Goal: Task Accomplishment & Management: Complete application form

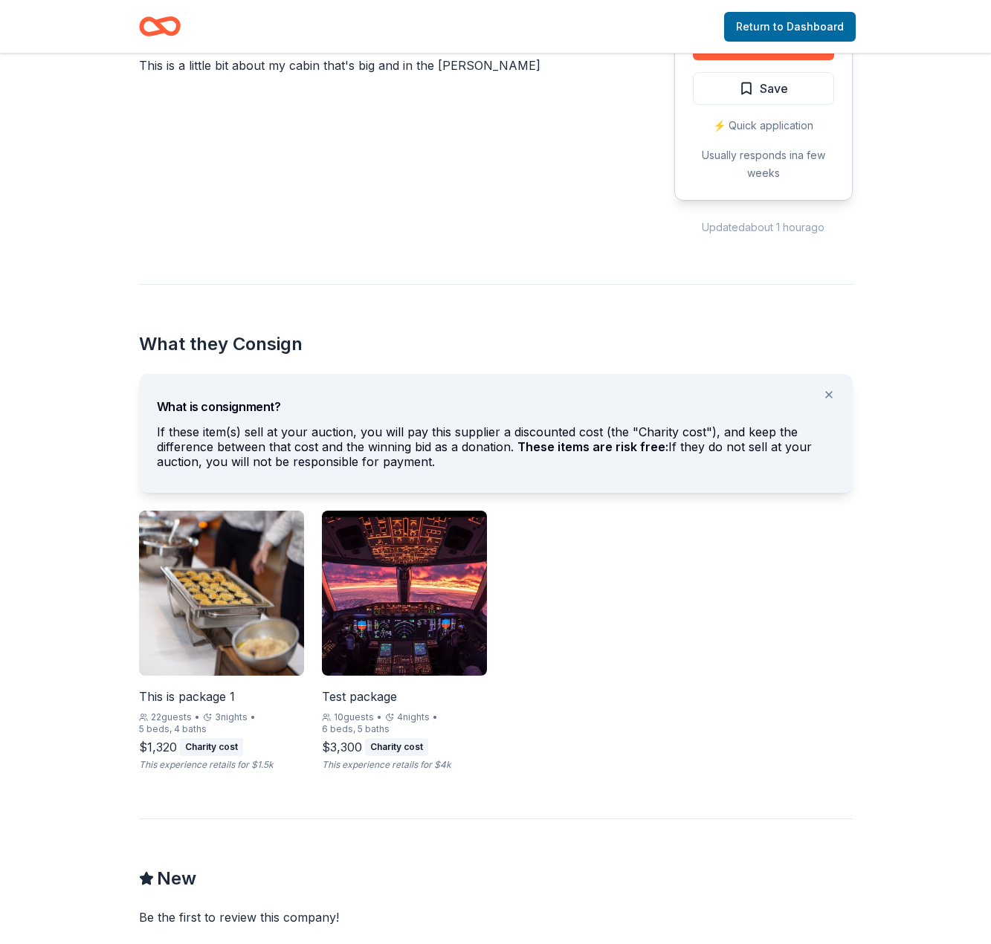
scroll to position [479, 0]
click at [832, 395] on button at bounding box center [829, 394] width 36 height 30
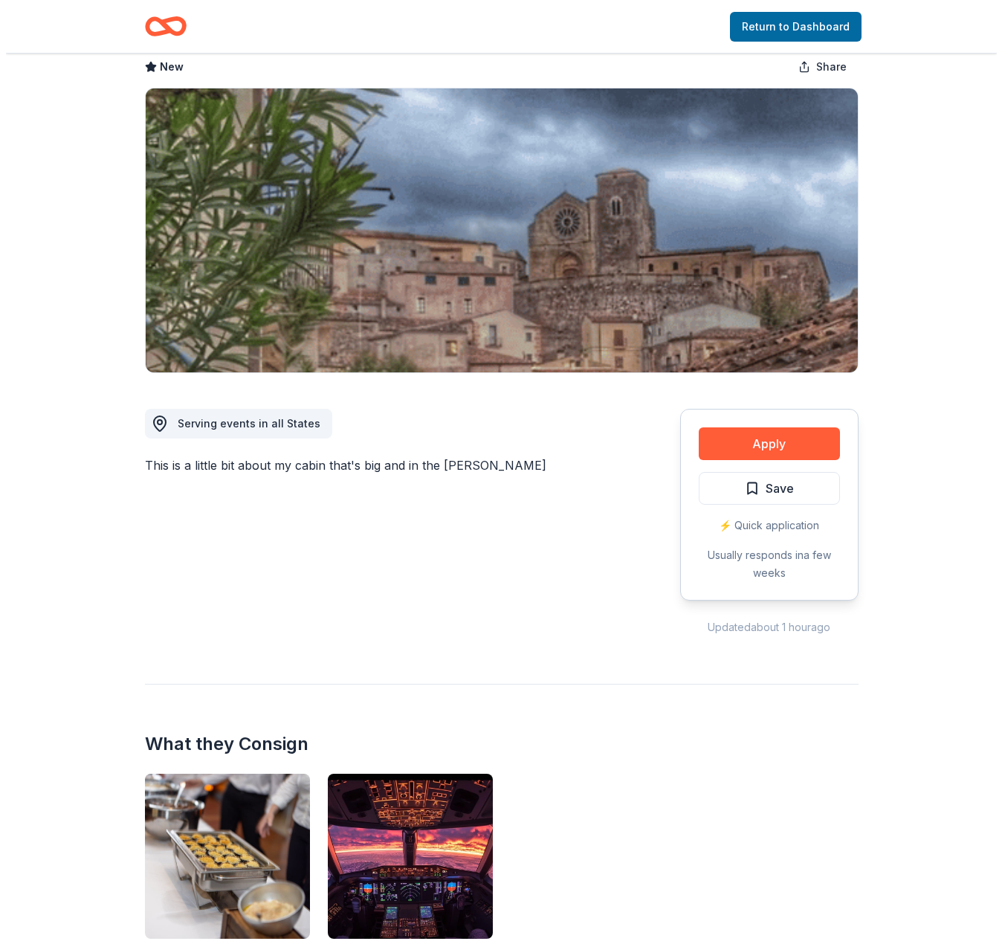
scroll to position [0, 0]
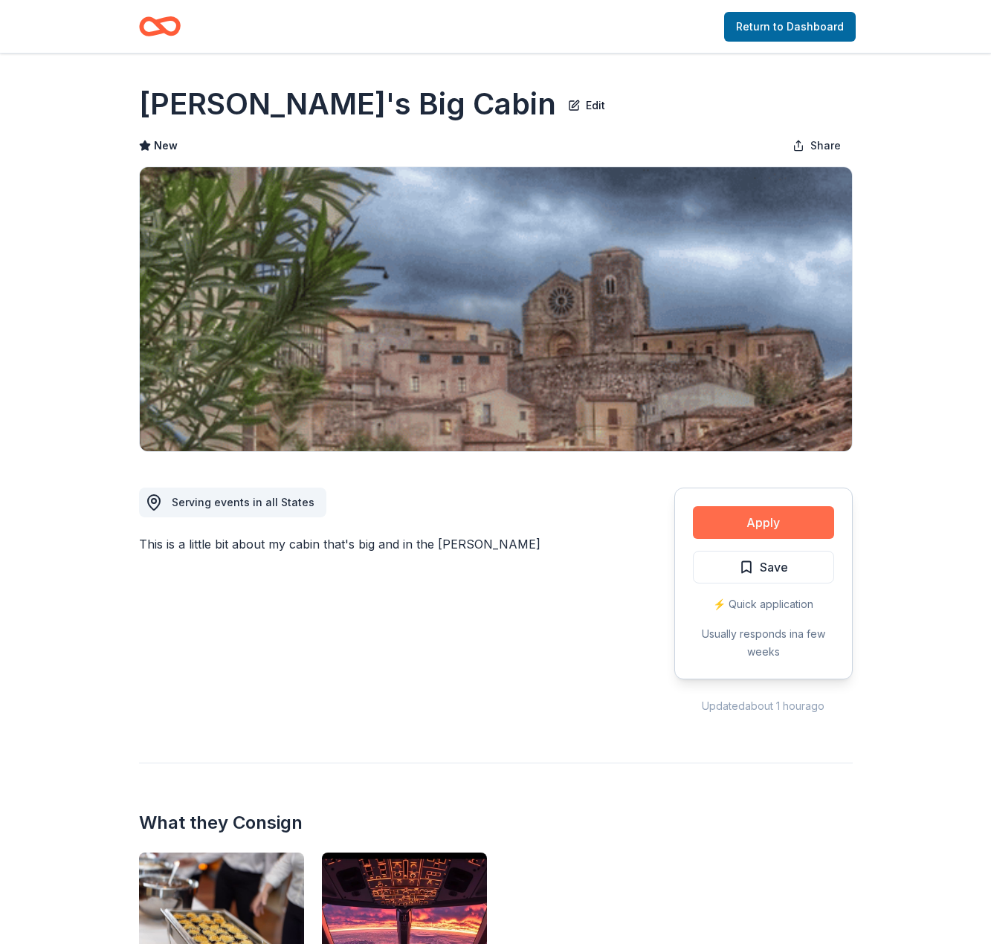
drag, startPoint x: 706, startPoint y: 473, endPoint x: 781, endPoint y: 524, distance: 90.5
click at [781, 524] on div "Apply Save ⚡️ Quick application Usually responds in a few weeks Updated about 1…" at bounding box center [763, 583] width 178 height 263
click at [737, 514] on button "Apply" at bounding box center [763, 522] width 141 height 33
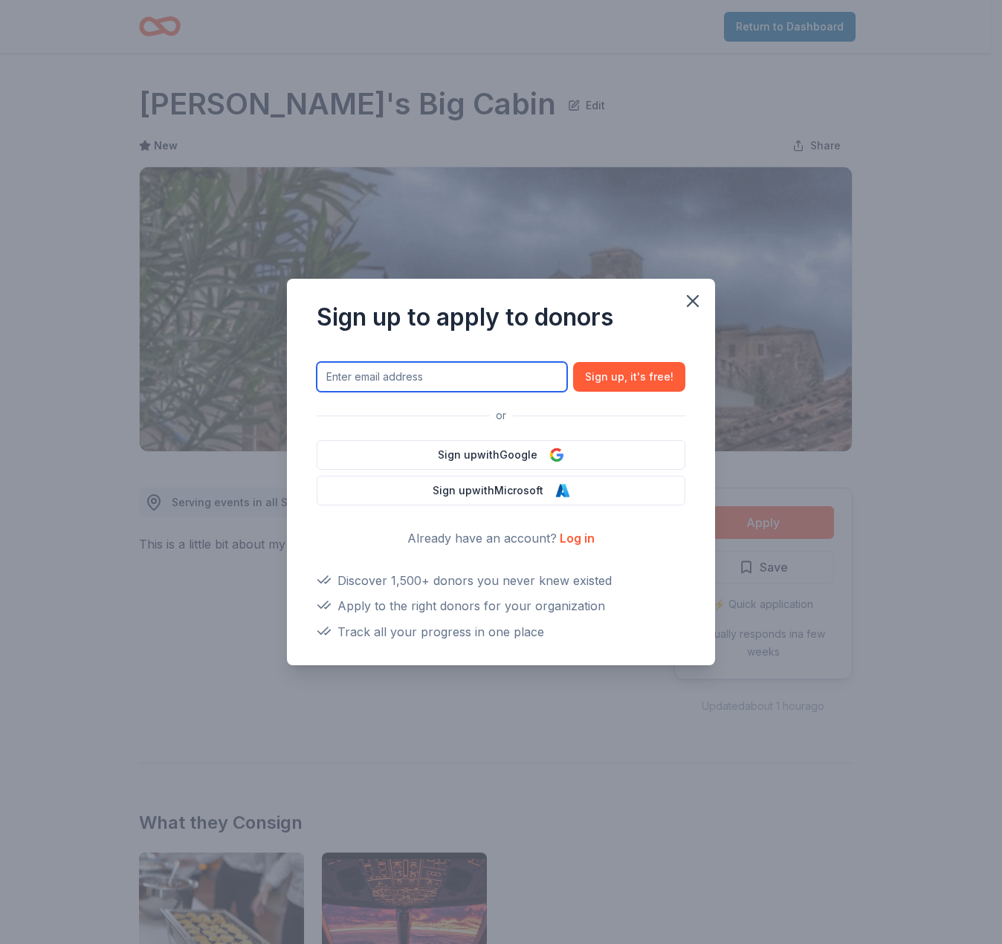
click at [423, 372] on input "text" at bounding box center [442, 377] width 250 height 30
type input "j"
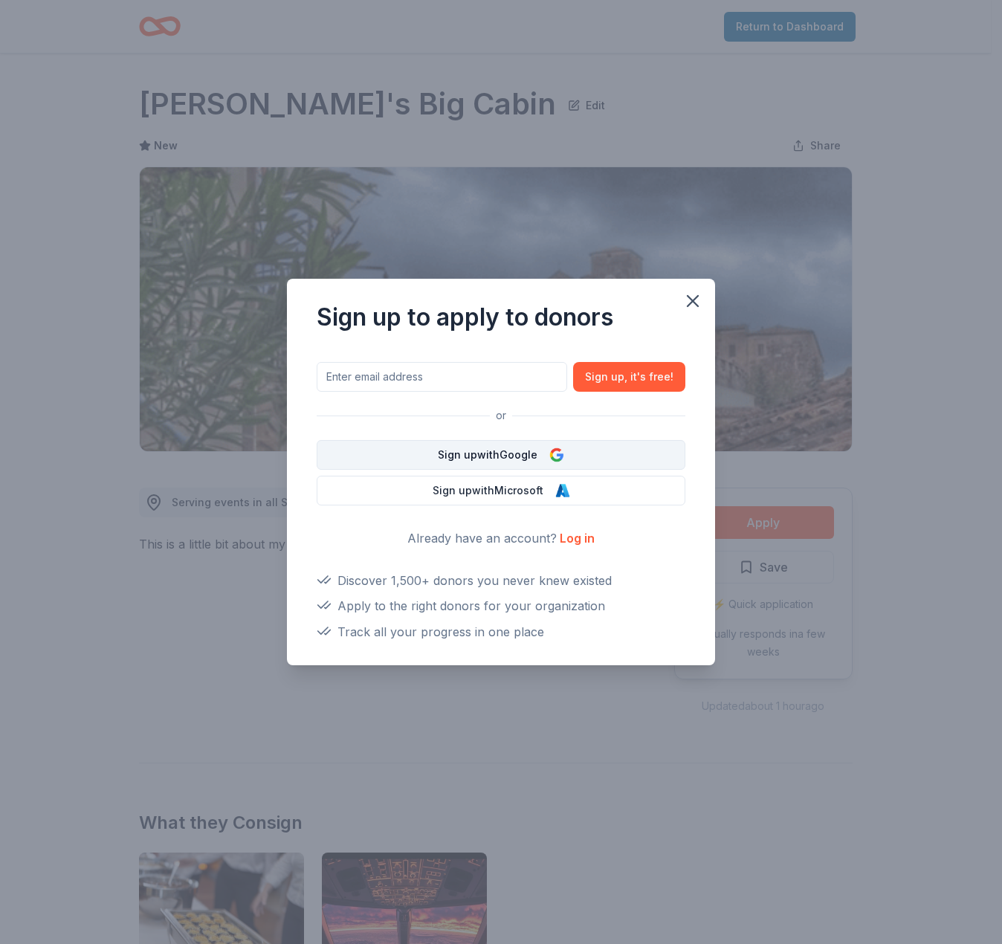
click at [502, 462] on button "Sign up with Google" at bounding box center [501, 455] width 369 height 30
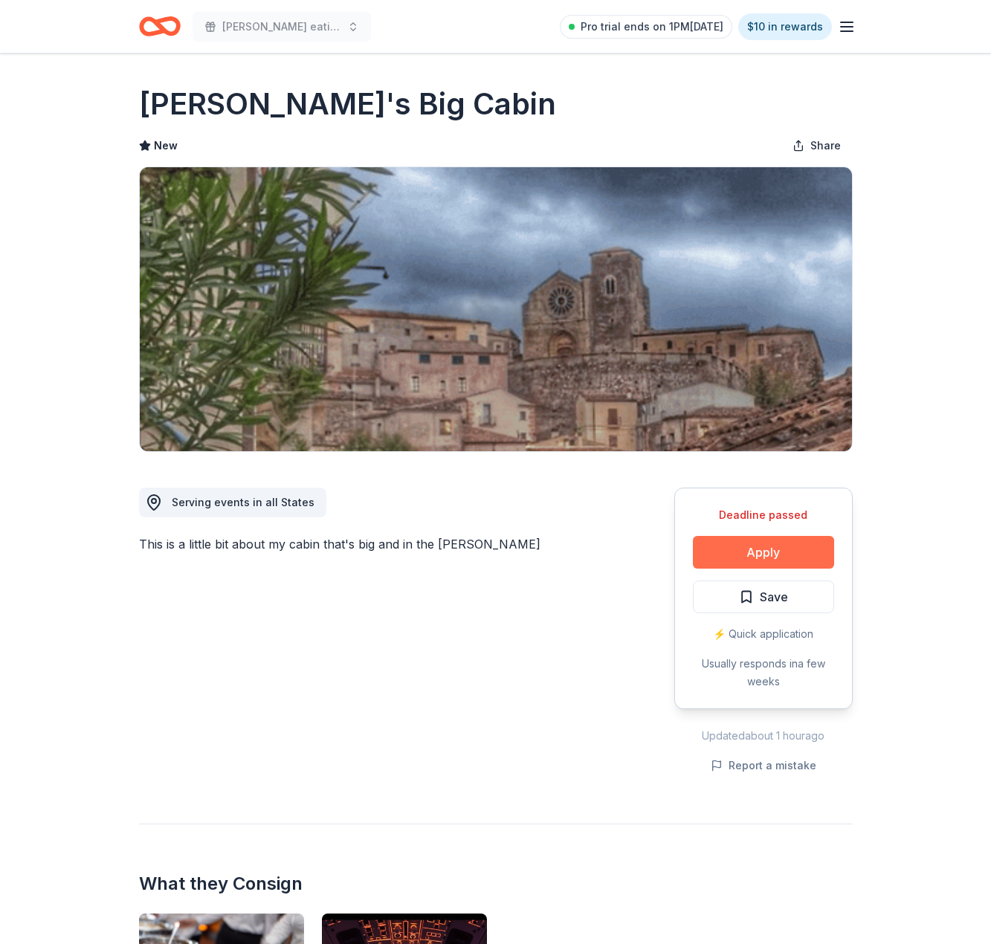
click at [735, 537] on button "Apply" at bounding box center [763, 552] width 141 height 33
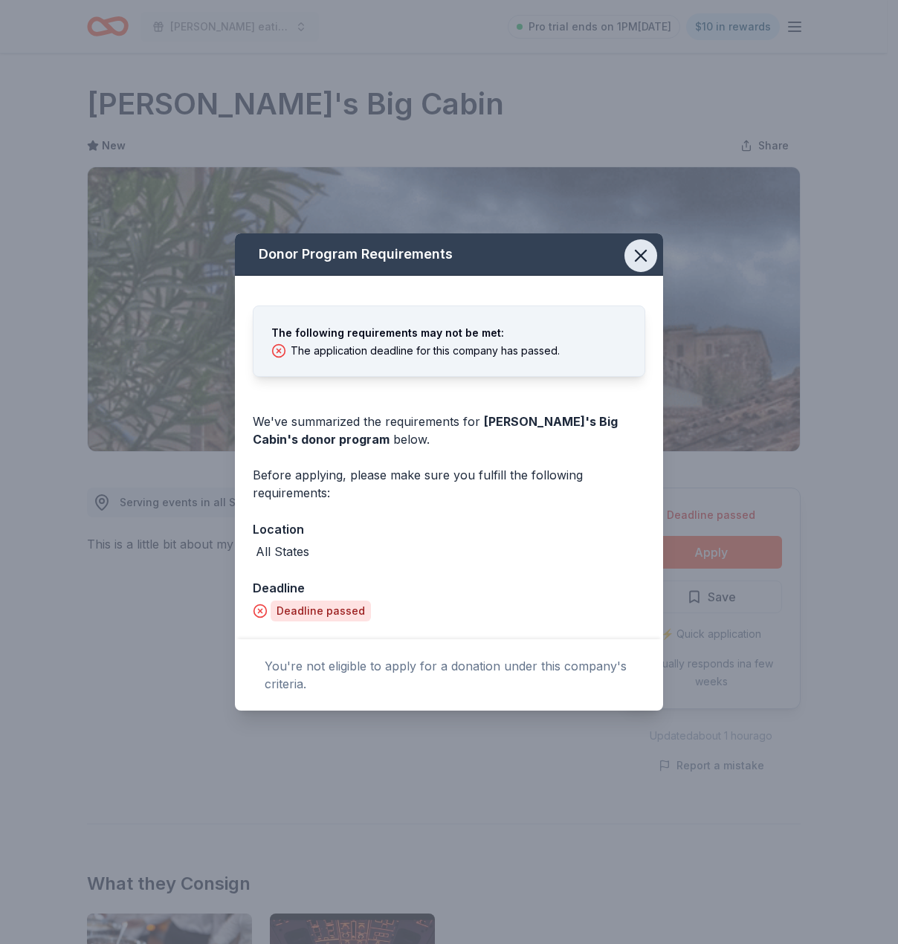
click at [634, 247] on icon "button" at bounding box center [640, 255] width 21 height 21
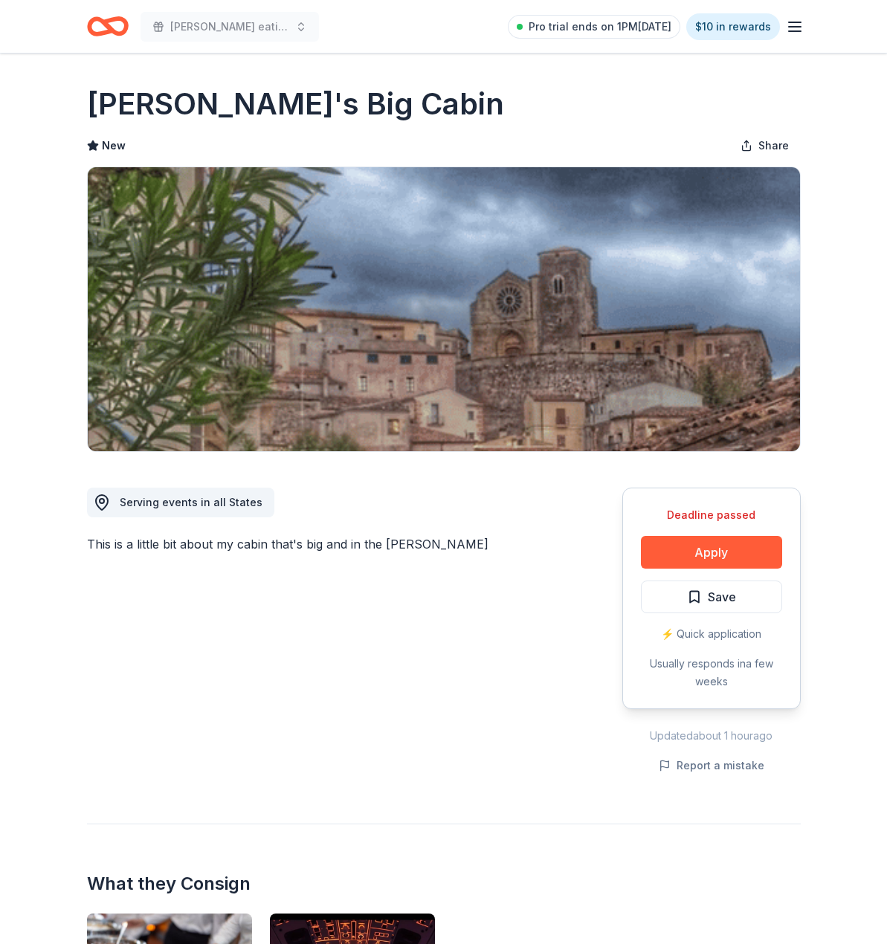
click at [111, 38] on icon "Home" at bounding box center [108, 26] width 42 height 35
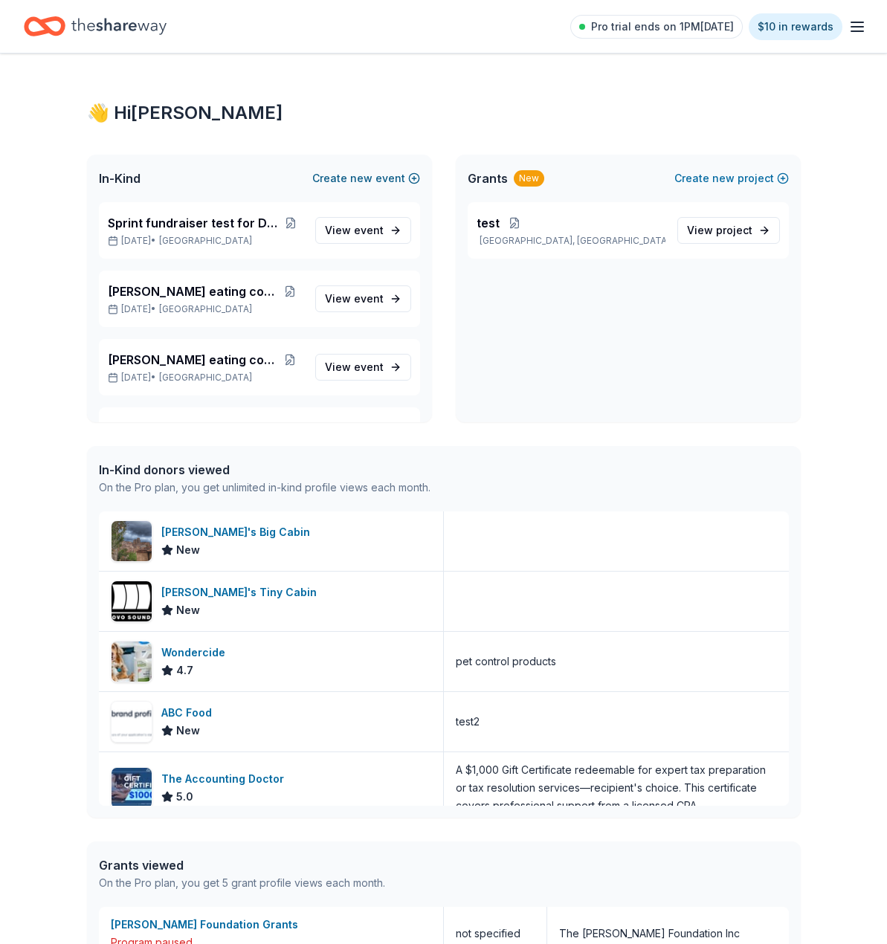
click at [350, 176] on button "Create new event" at bounding box center [366, 178] width 108 height 18
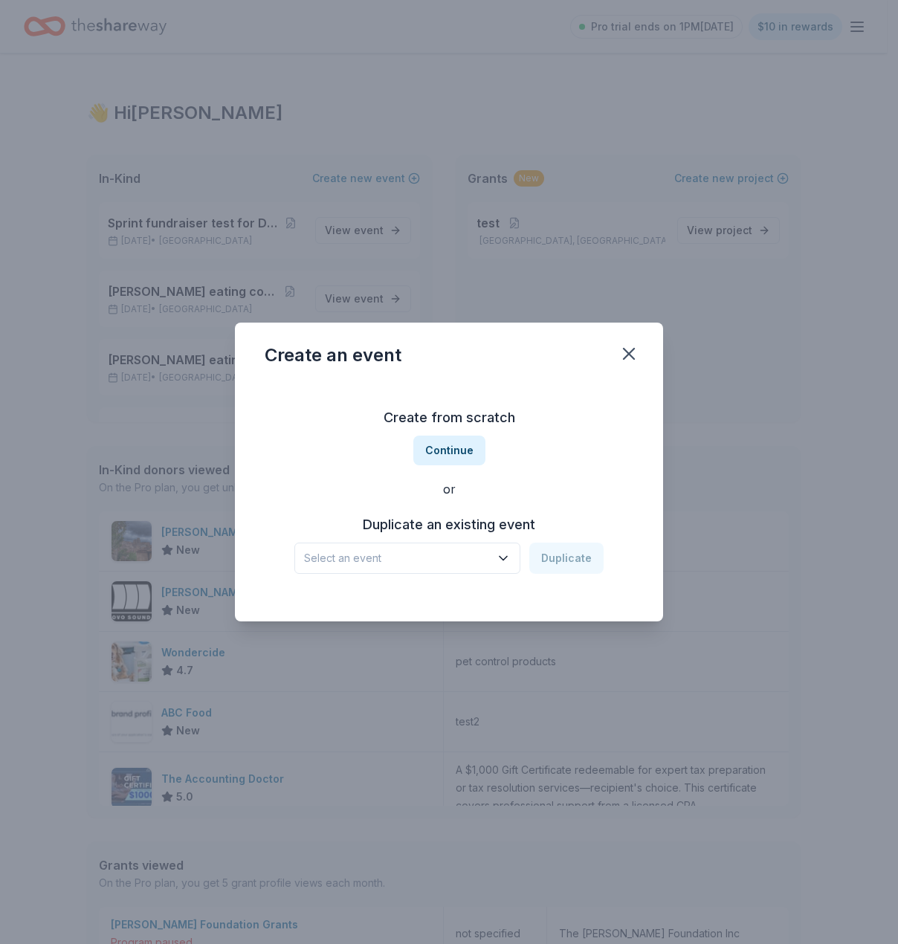
click at [438, 563] on span "Select an event" at bounding box center [397, 558] width 186 height 18
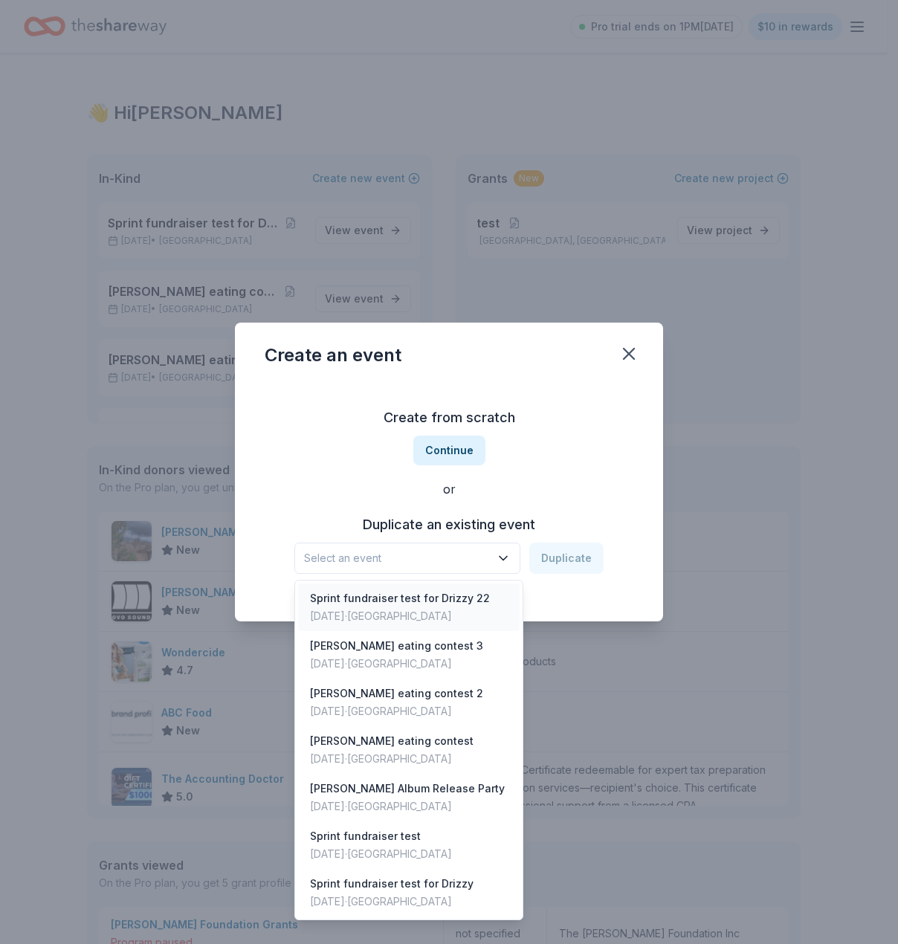
click at [411, 604] on div "Sprint fundraiser test for Drizzy 22" at bounding box center [400, 598] width 180 height 18
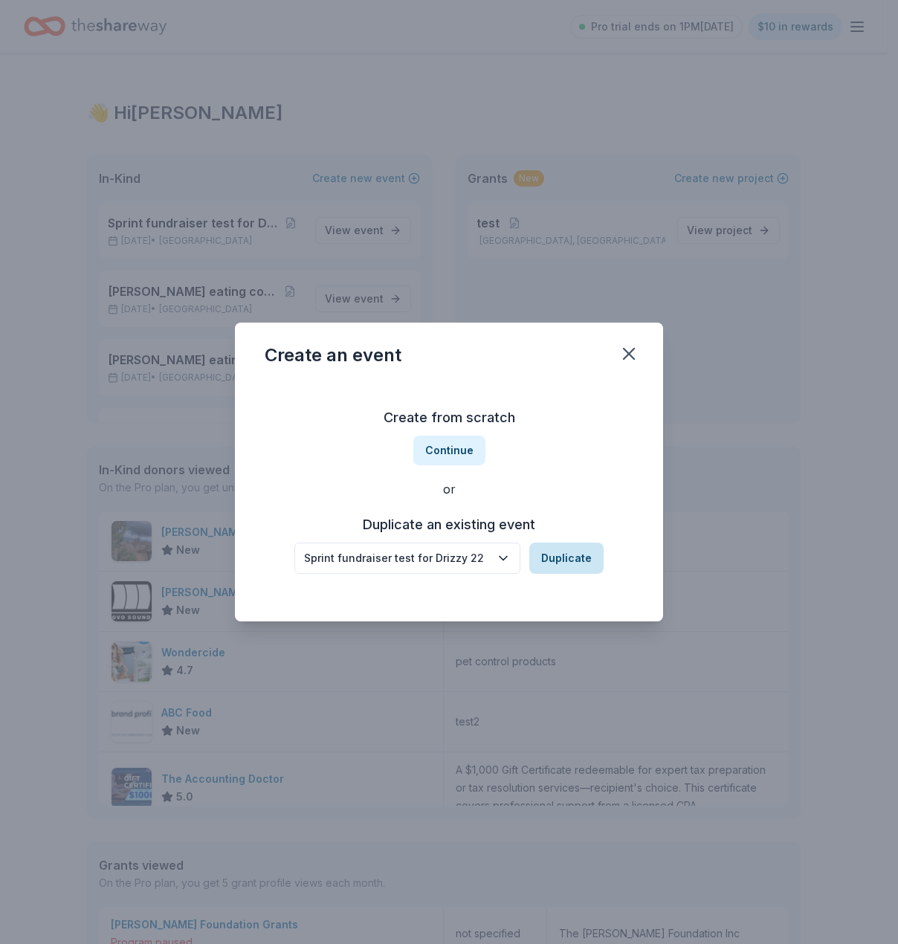
click at [572, 557] on button "Duplicate" at bounding box center [566, 558] width 74 height 31
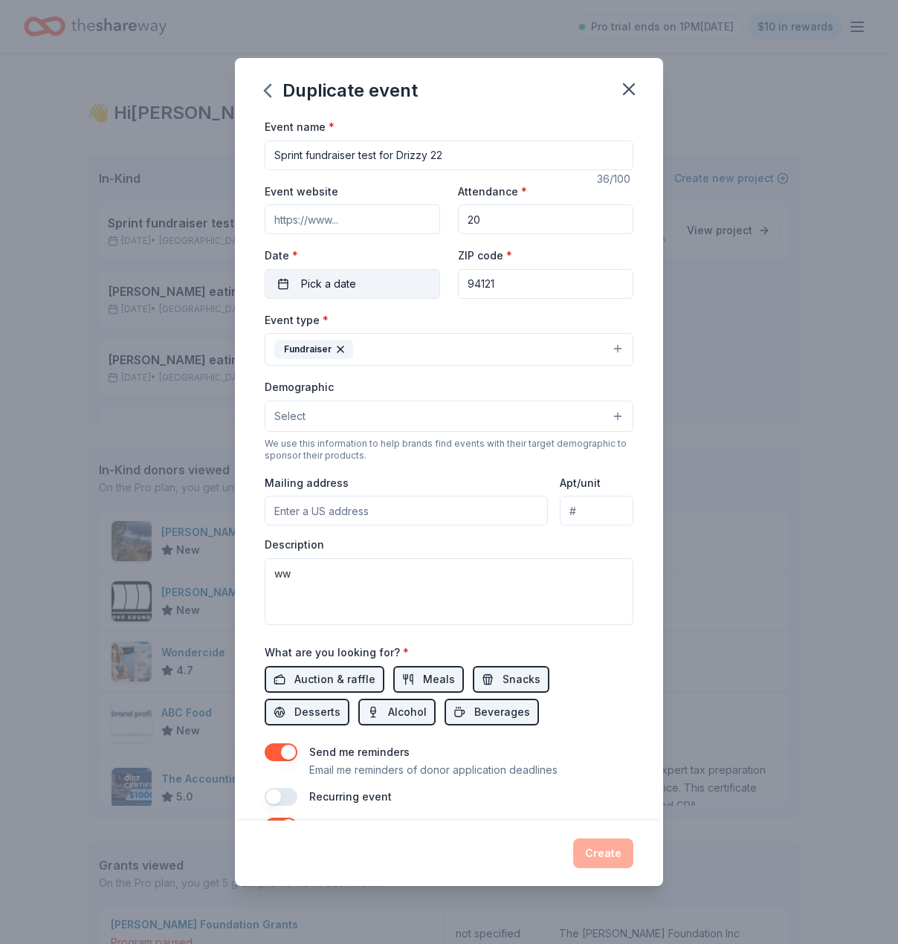
click at [352, 276] on span "Pick a date" at bounding box center [328, 284] width 55 height 18
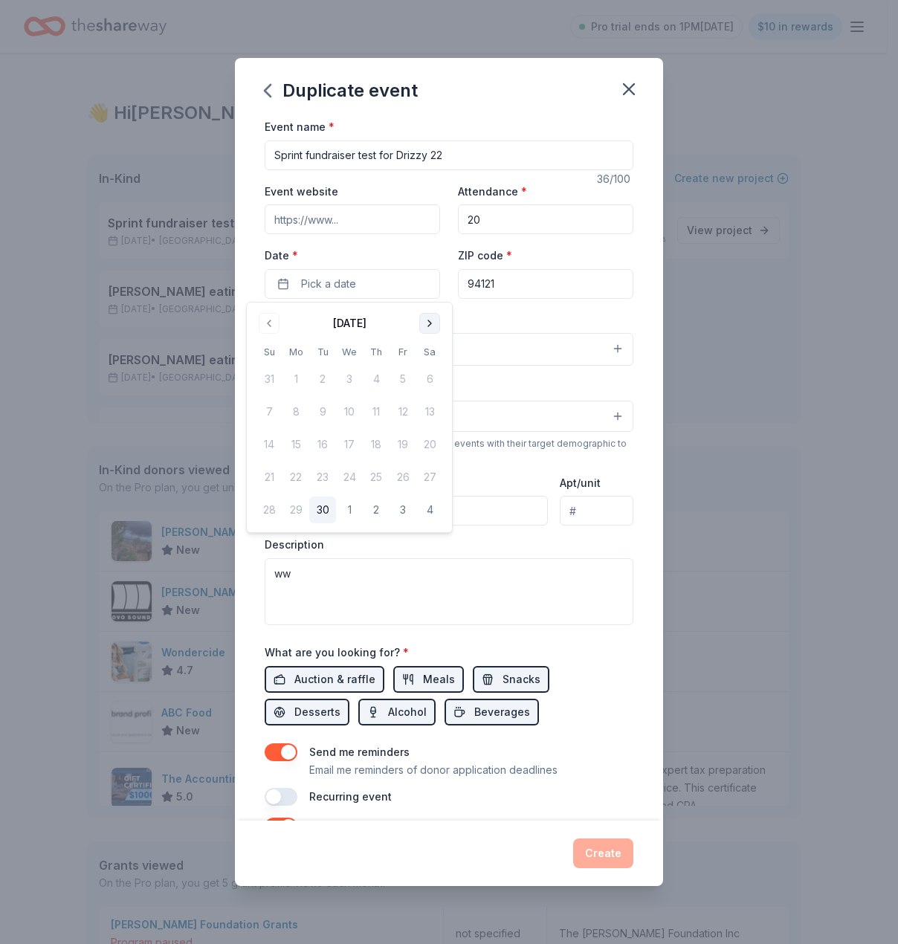
click at [430, 329] on button "Go to next month" at bounding box center [429, 323] width 21 height 21
click at [349, 508] on button "31" at bounding box center [349, 509] width 27 height 27
click at [511, 224] on input "20" at bounding box center [545, 219] width 175 height 30
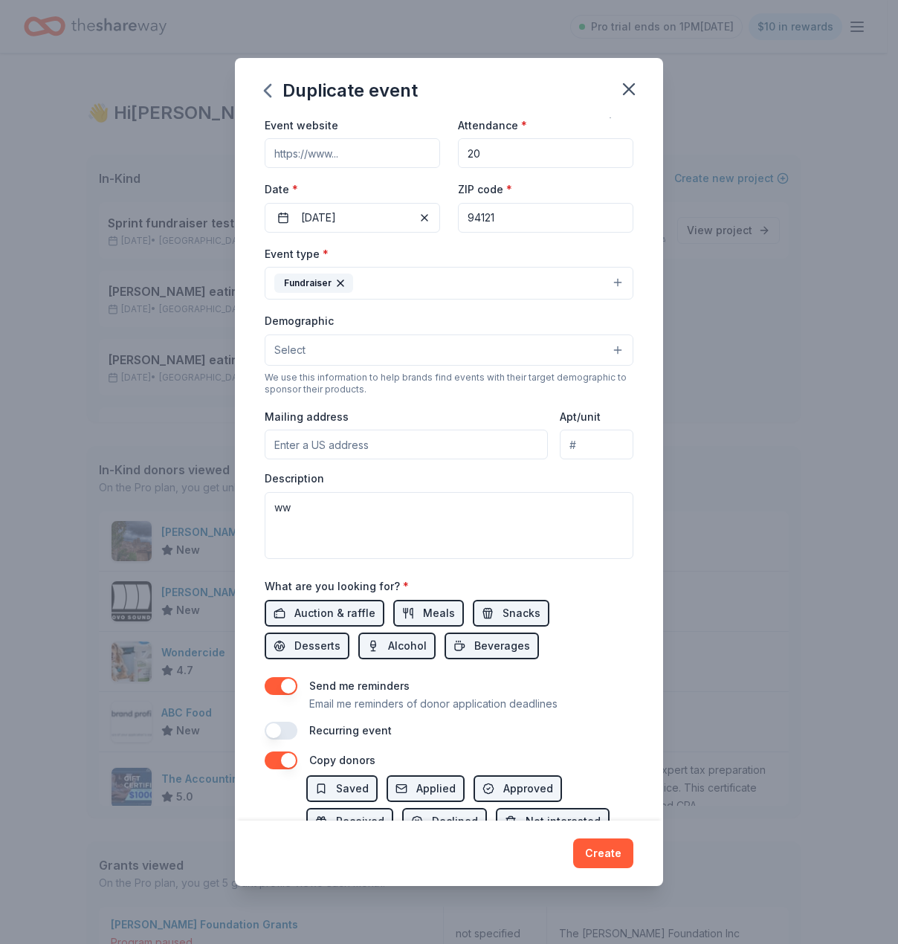
scroll to position [172, 0]
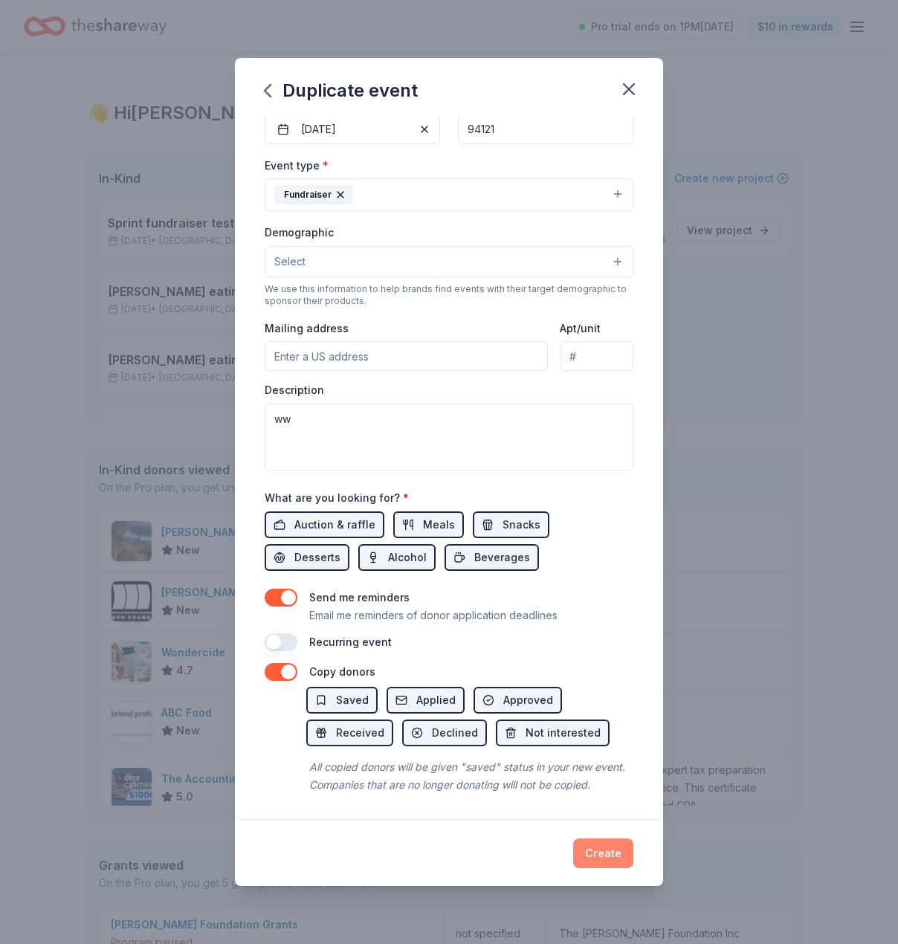
click at [582, 849] on button "Create" at bounding box center [603, 853] width 60 height 30
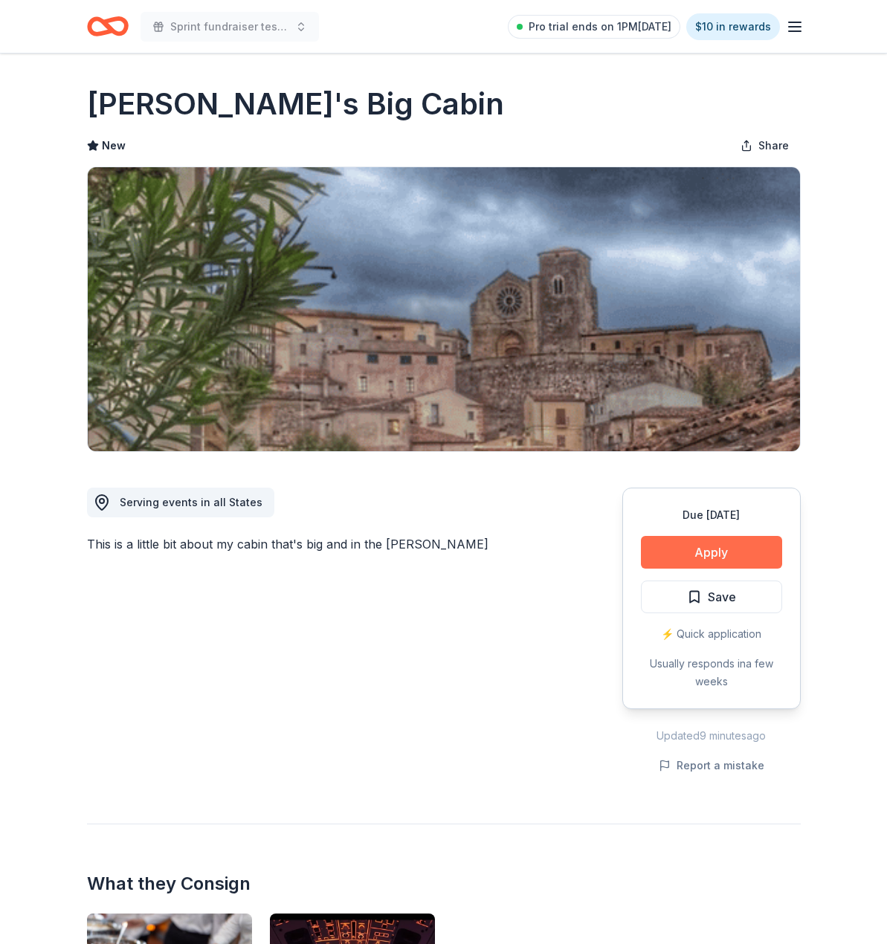
click at [681, 543] on button "Apply" at bounding box center [711, 552] width 141 height 33
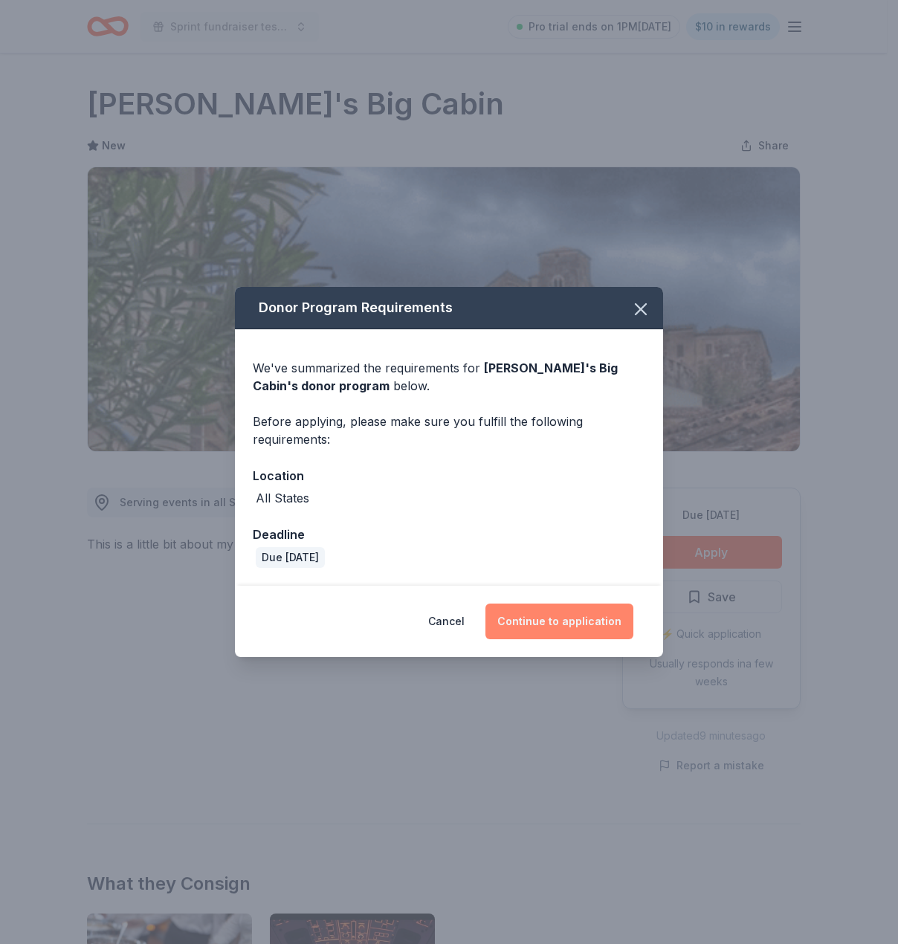
click at [548, 622] on button "Continue to application" at bounding box center [559, 621] width 148 height 36
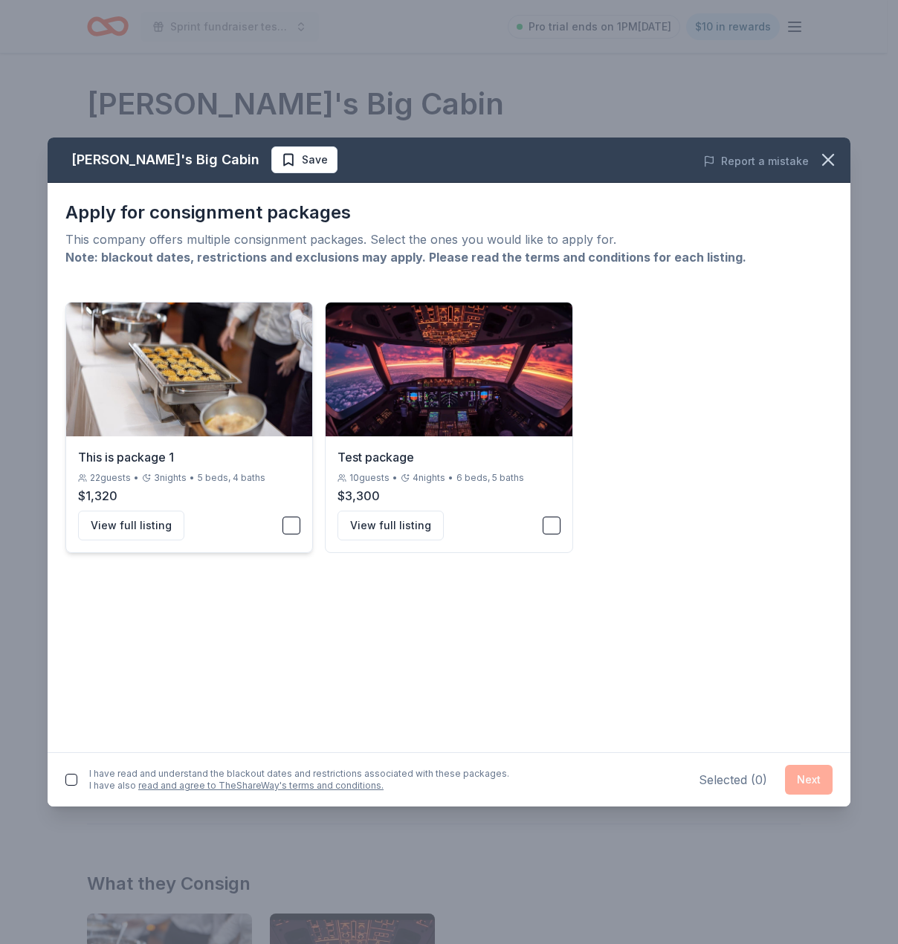
click at [291, 528] on button "button" at bounding box center [291, 526] width 18 height 18
click at [531, 540] on div "View full listing" at bounding box center [448, 526] width 222 height 30
click at [826, 773] on button "Next" at bounding box center [809, 780] width 48 height 30
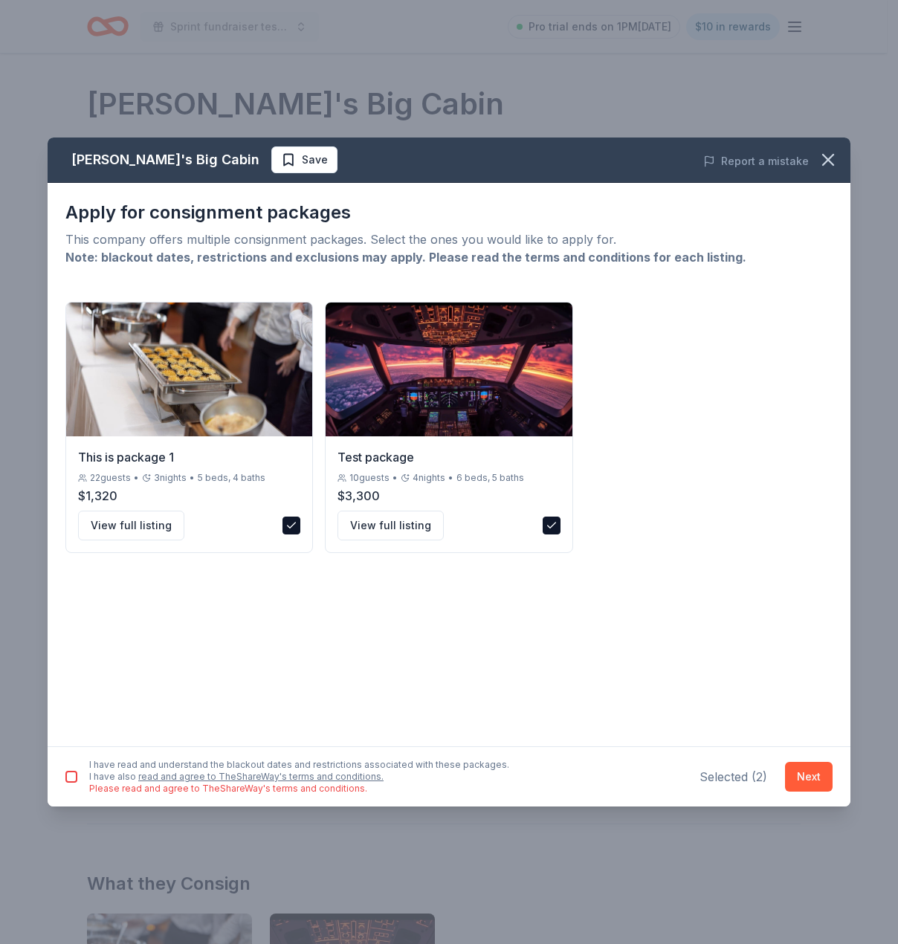
click at [82, 780] on div "I have read and understand the blackout dates and restrictions associated with …" at bounding box center [287, 777] width 444 height 36
click at [71, 778] on button "button" at bounding box center [71, 777] width 12 height 12
click at [796, 769] on button "Next" at bounding box center [809, 777] width 48 height 30
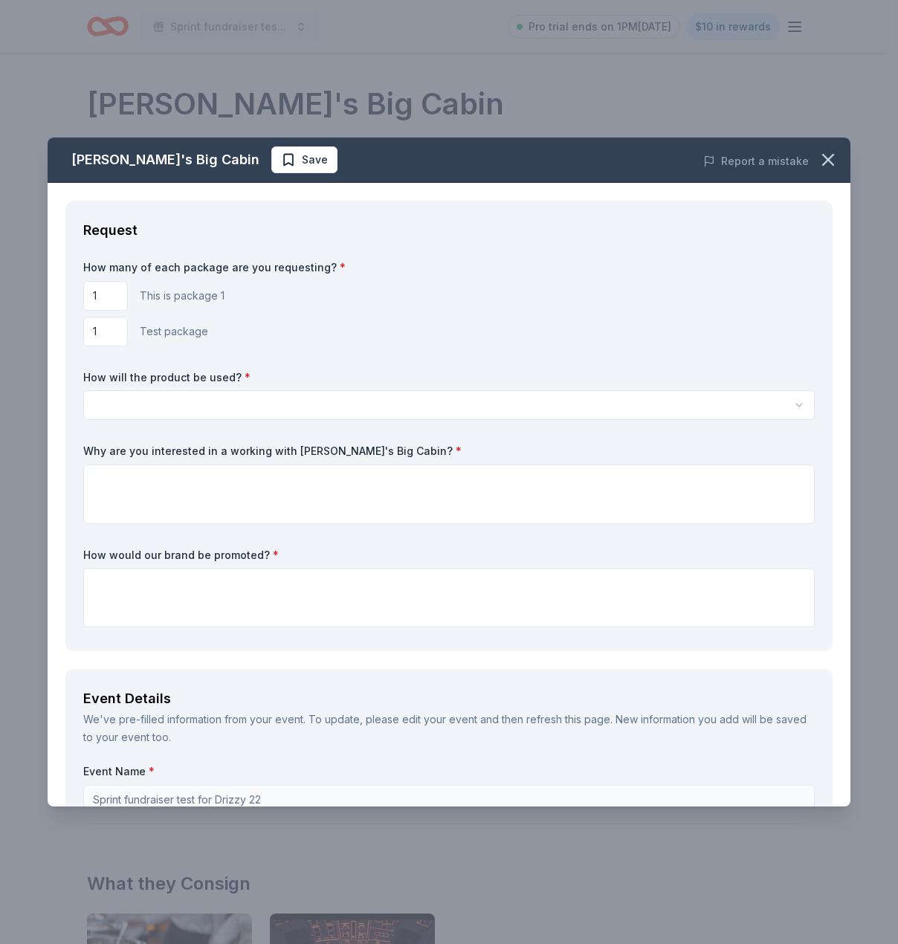
click at [238, 398] on html "Sprint fundraiser test for Drizzy 22 Pro trial ends on 1PM, 9/30 $10 in rewards…" at bounding box center [449, 472] width 898 height 944
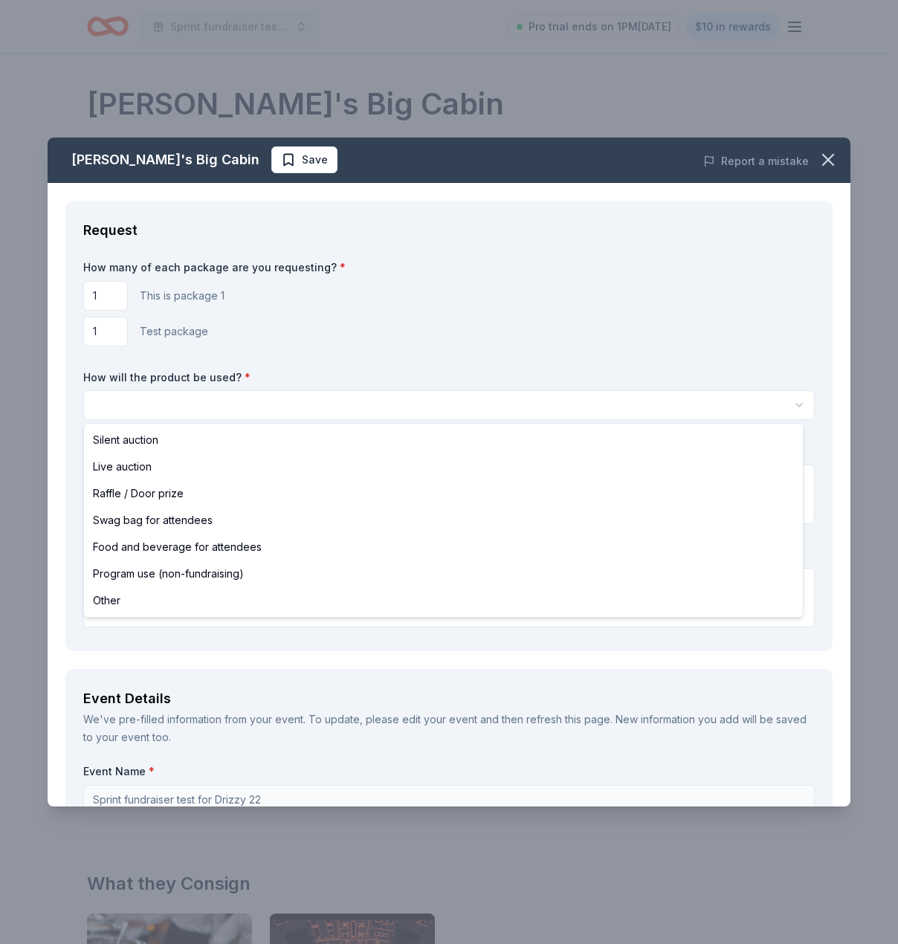
select select "programUse"
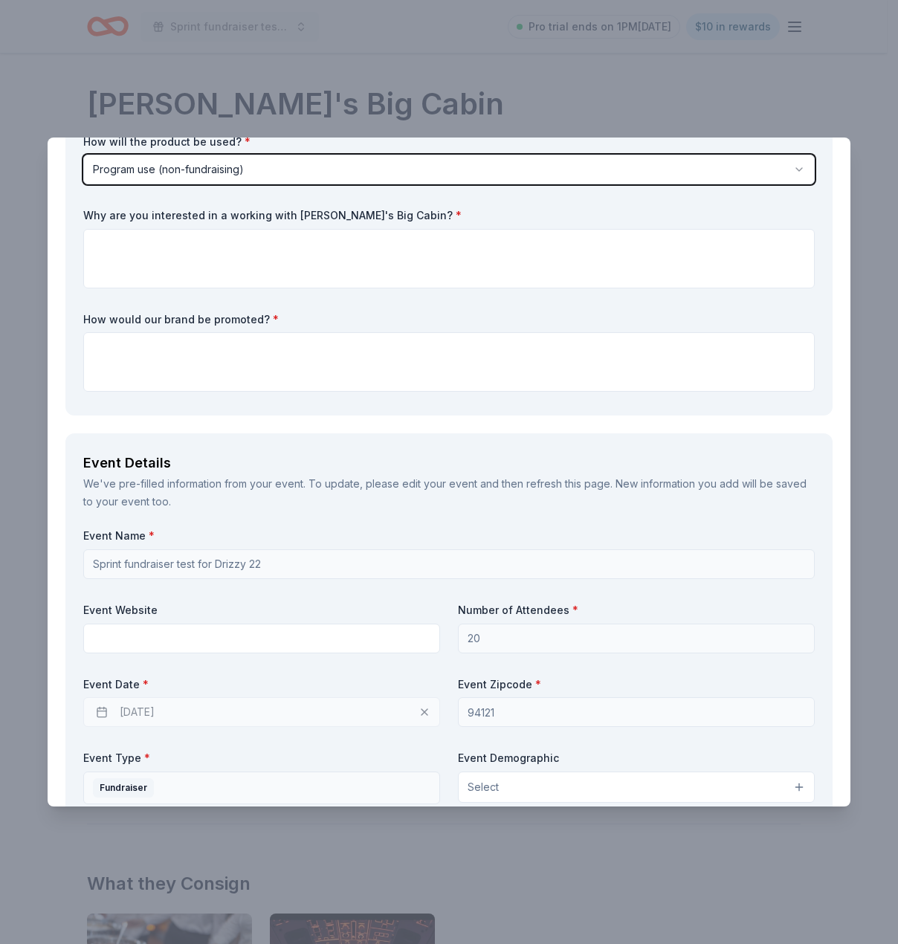
scroll to position [236, 0]
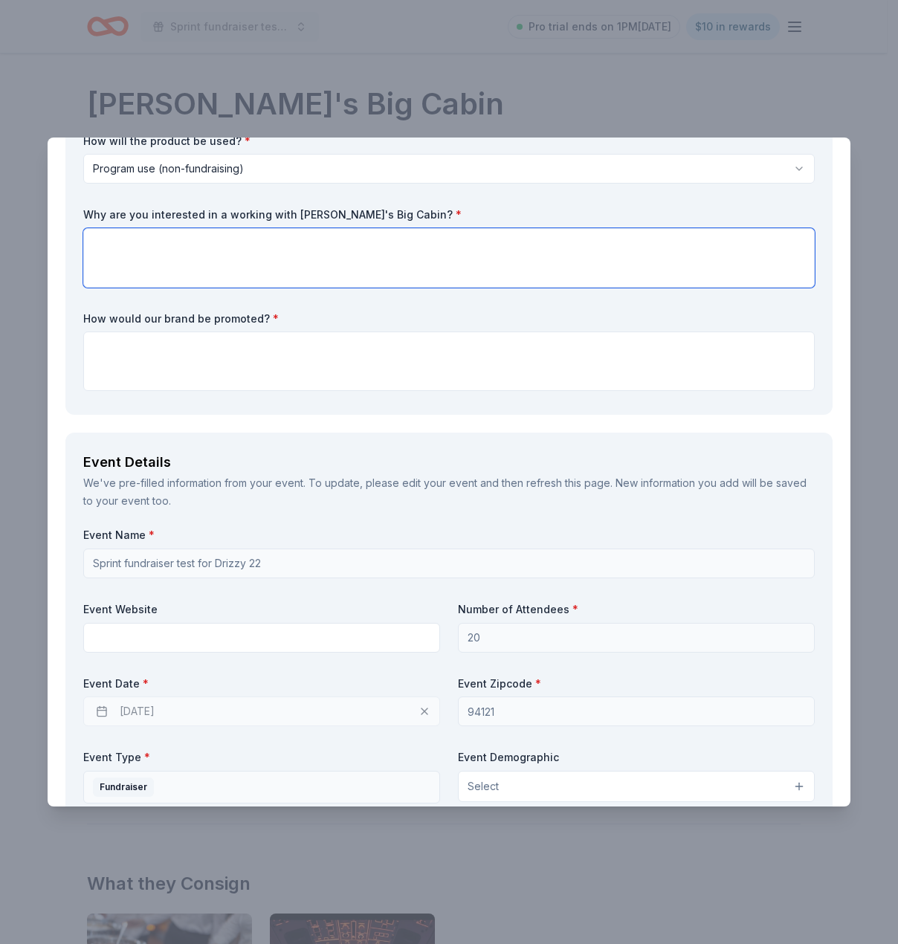
click at [282, 253] on textarea at bounding box center [448, 257] width 731 height 59
type textarea "bcause"
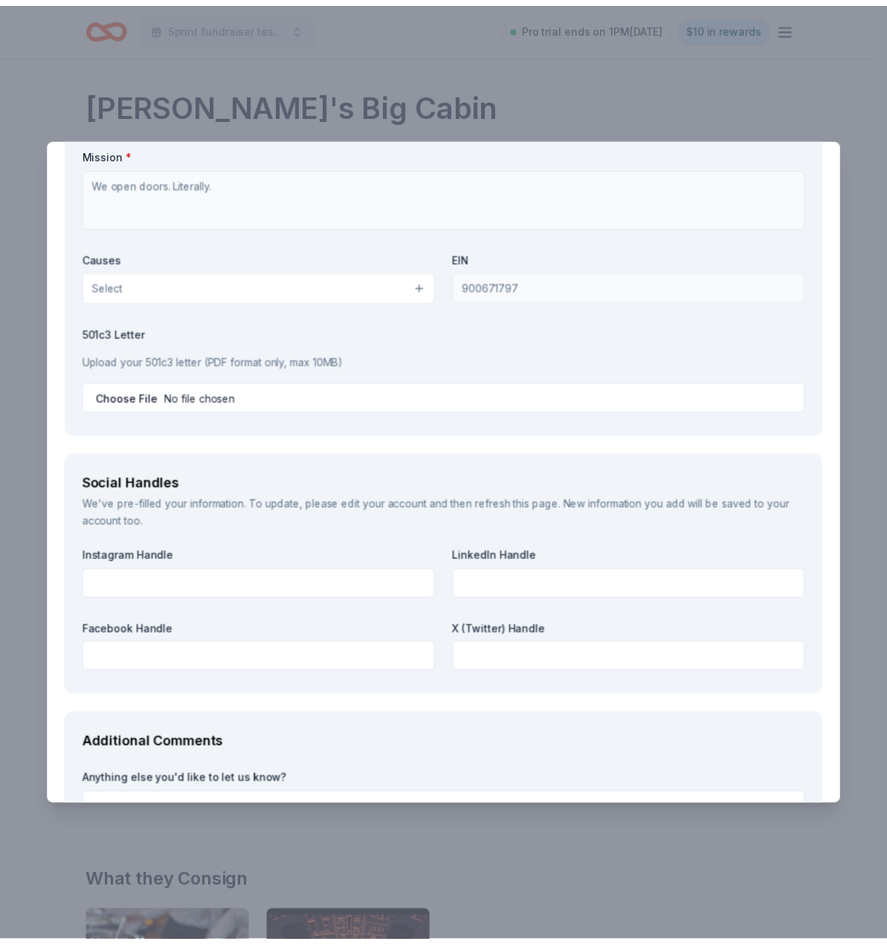
scroll to position [1617, 0]
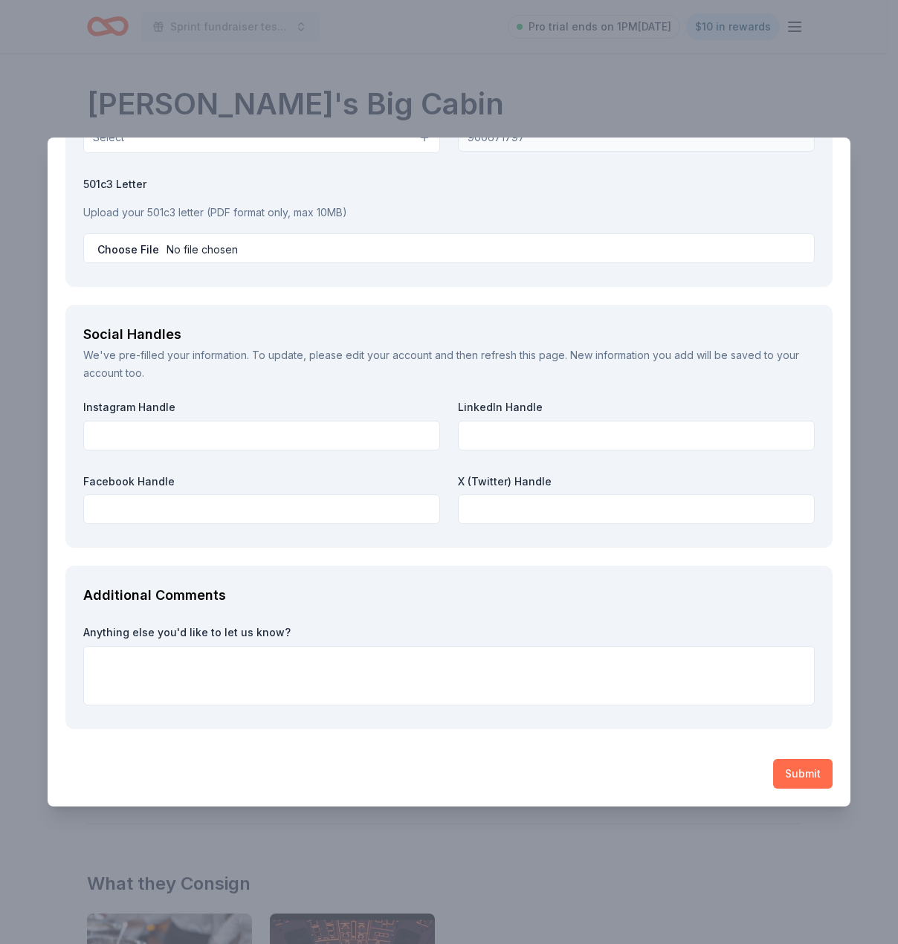
type textarea "because"
click at [784, 767] on button "Submit" at bounding box center [802, 774] width 59 height 30
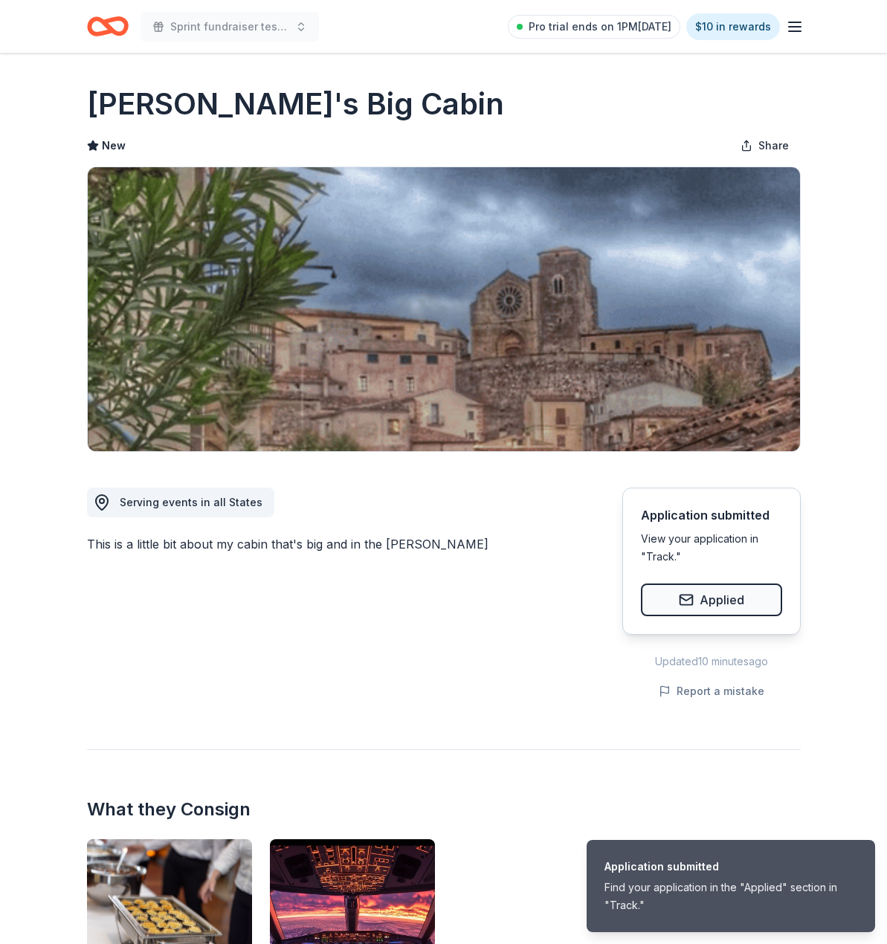
scroll to position [554, 0]
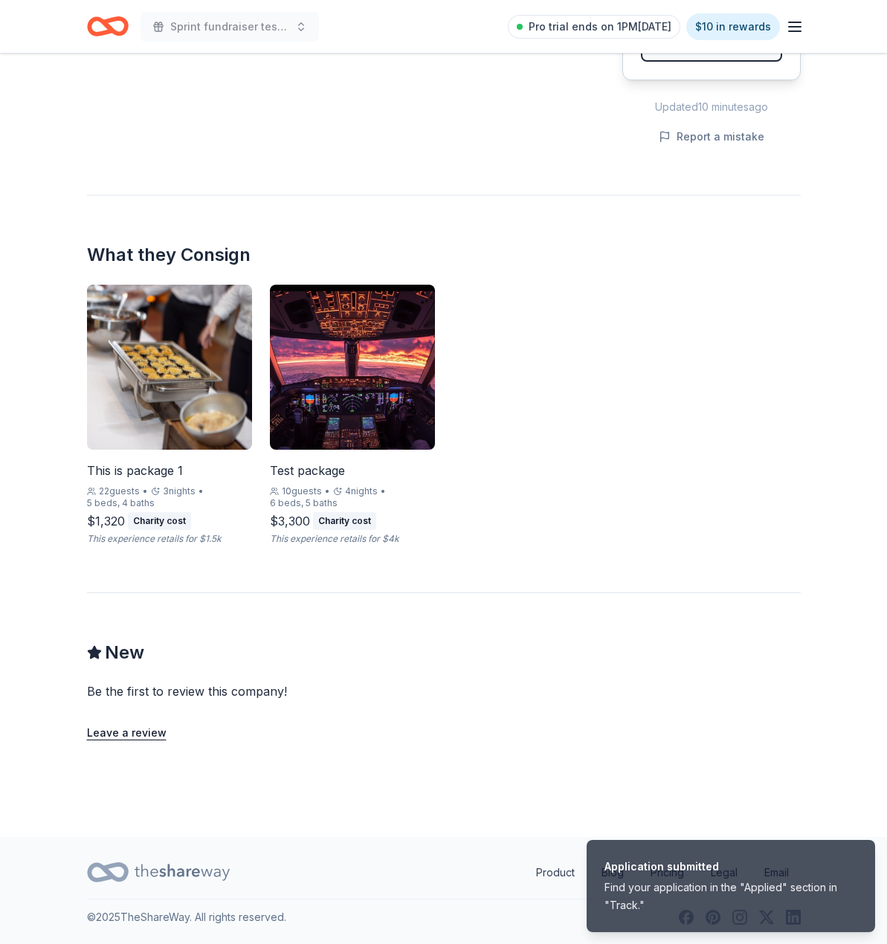
click at [303, 471] on div "Test package" at bounding box center [352, 471] width 165 height 18
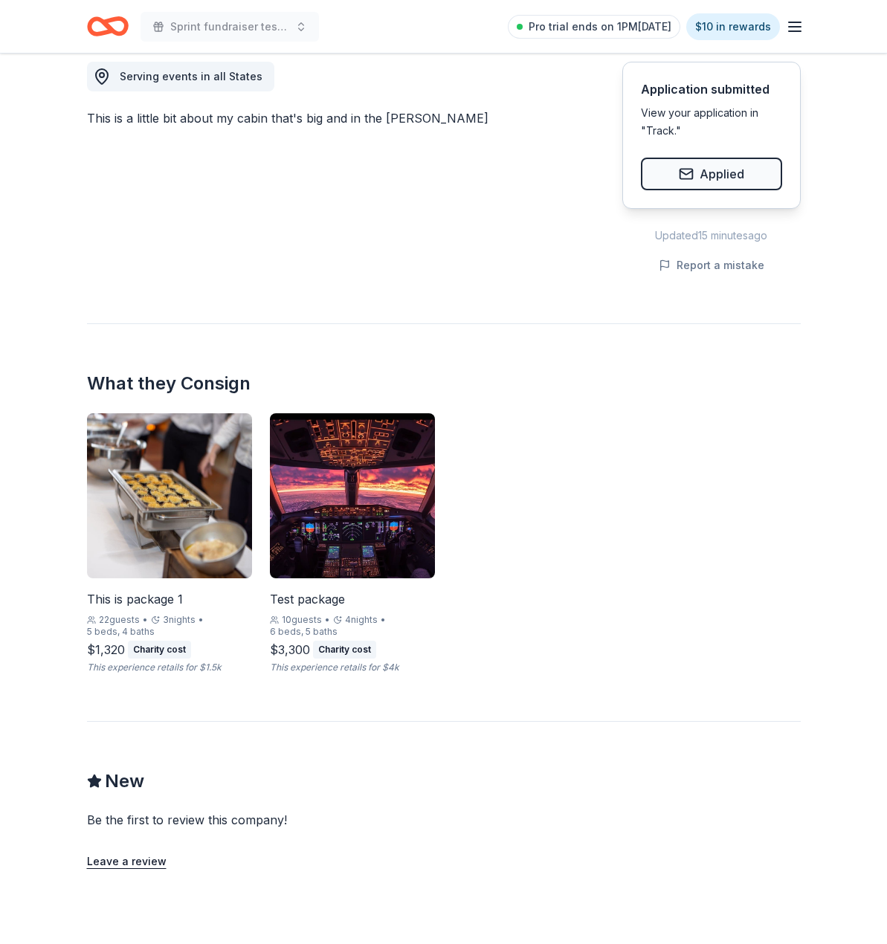
scroll to position [548, 0]
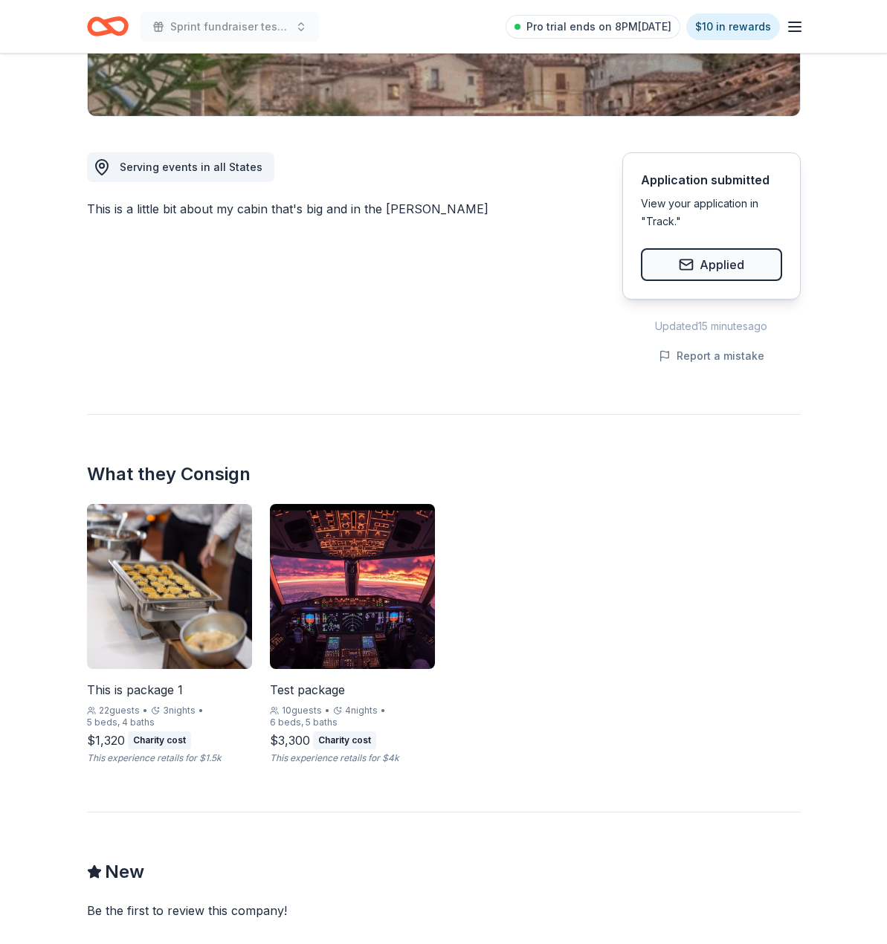
scroll to position [336, 0]
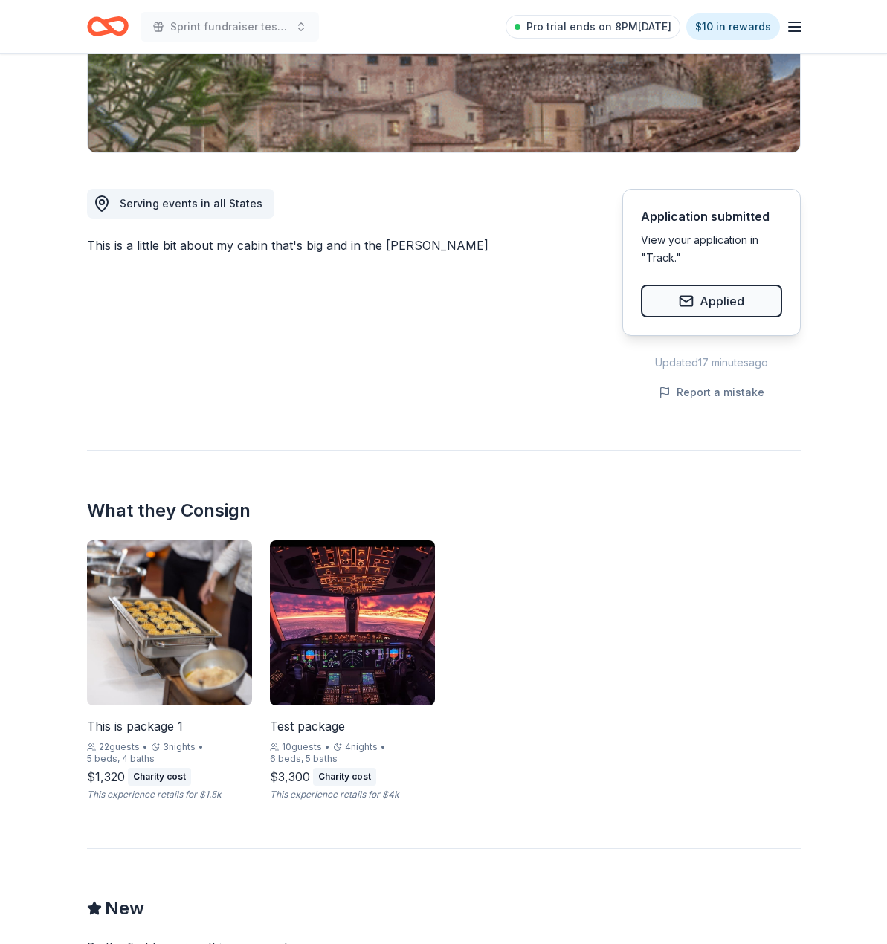
scroll to position [300, 0]
click at [371, 116] on img at bounding box center [444, 10] width 712 height 284
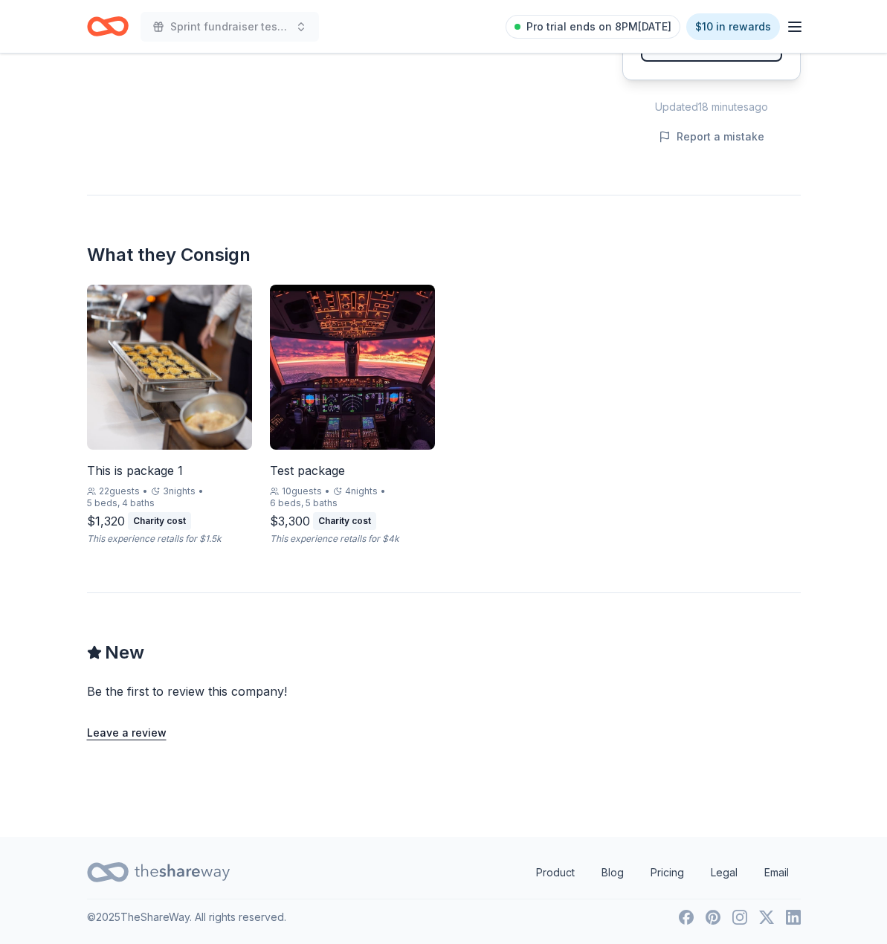
scroll to position [0, 0]
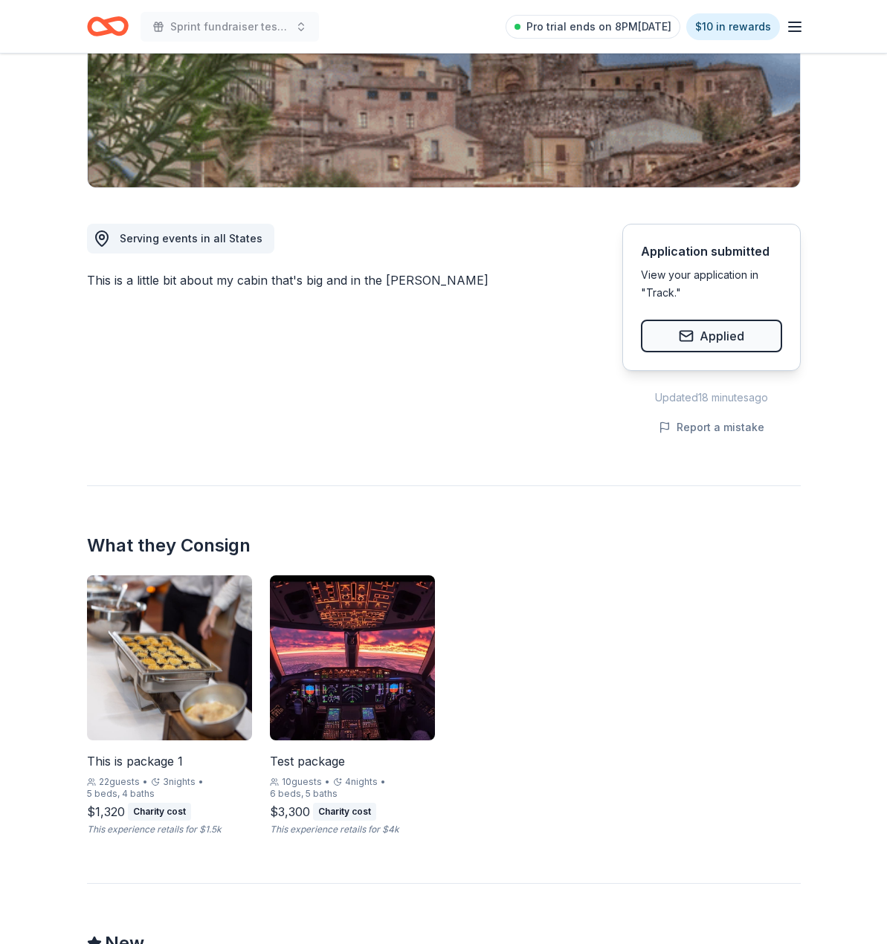
scroll to position [265, 0]
click at [155, 755] on div "This is package 1" at bounding box center [169, 760] width 165 height 18
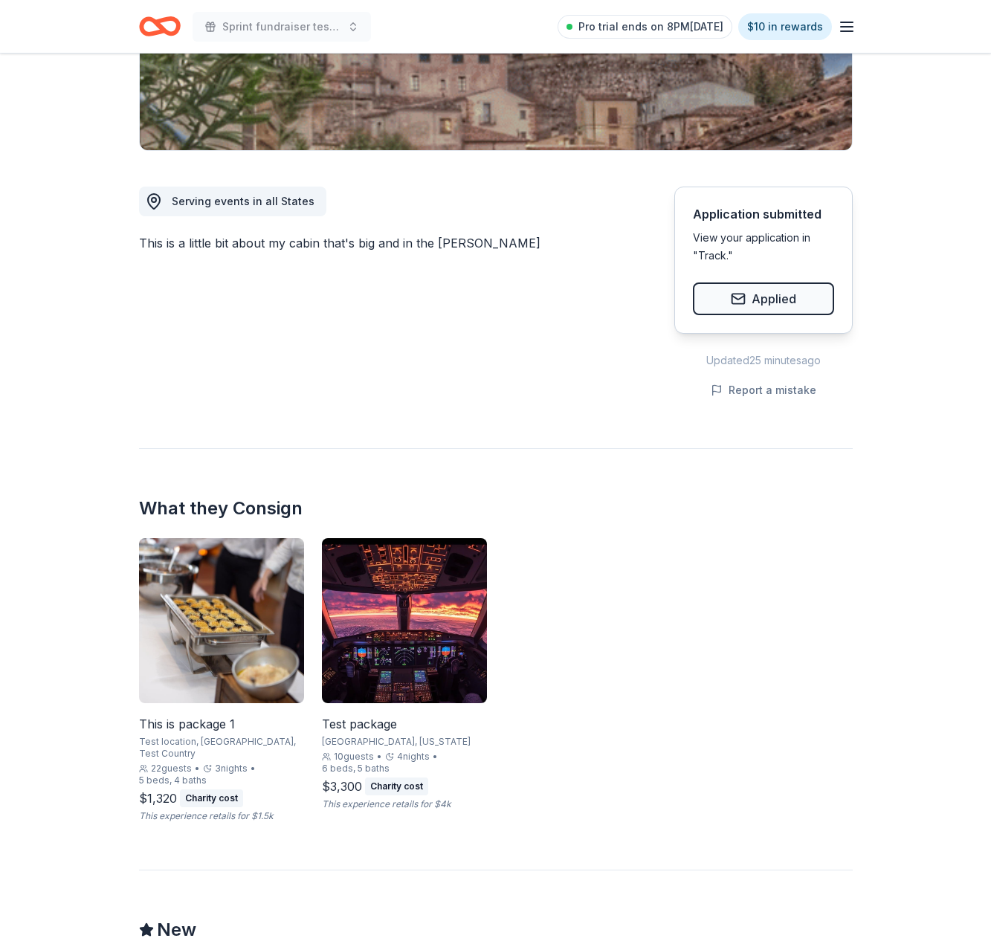
scroll to position [360, 0]
